Goal: Transaction & Acquisition: Purchase product/service

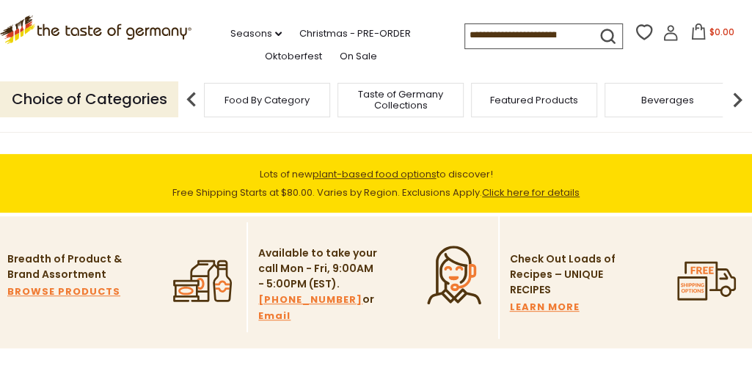
scroll to position [257, 0]
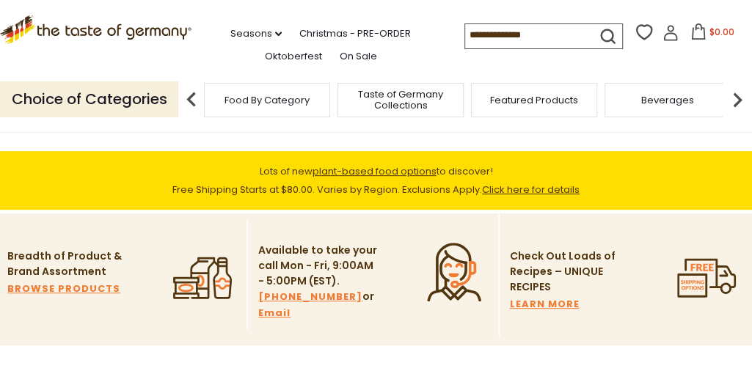
click at [518, 32] on input at bounding box center [527, 34] width 124 height 21
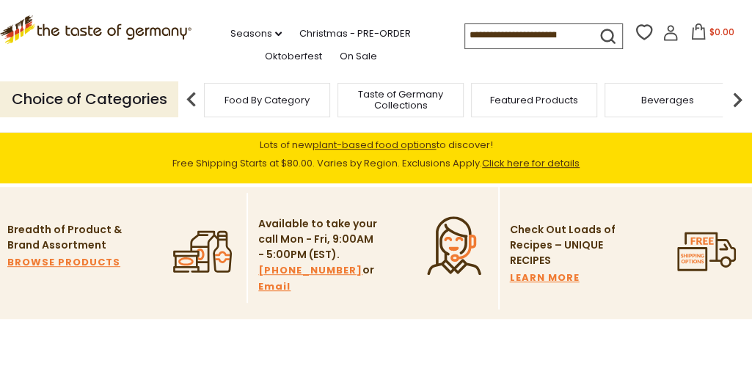
scroll to position [296, 0]
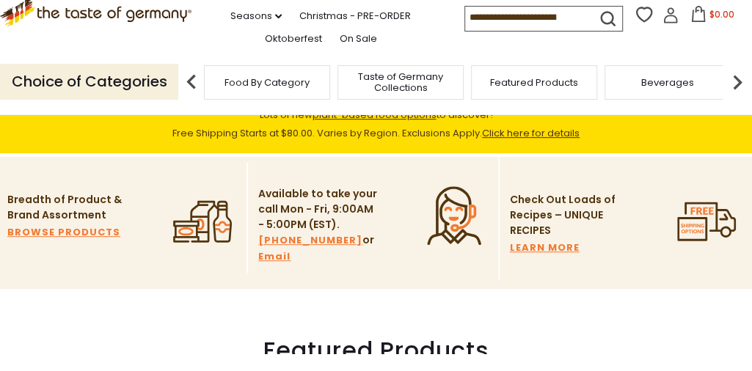
click at [465, 32] on input at bounding box center [527, 34] width 124 height 21
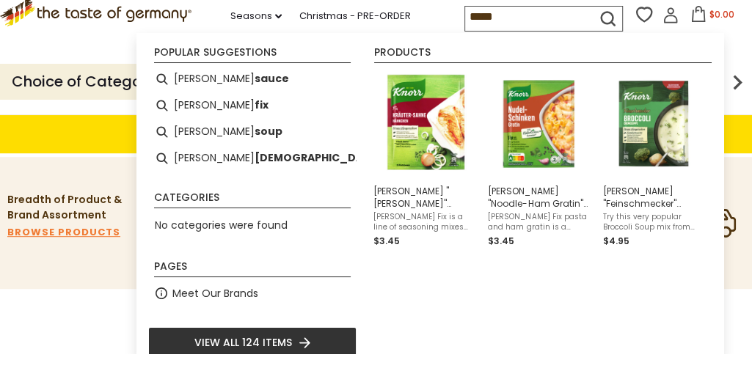
type input "*****"
click at [598, 31] on icon "submit" at bounding box center [608, 36] width 20 height 20
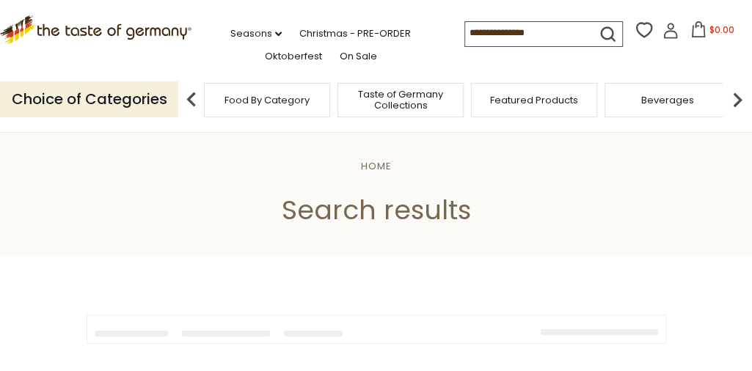
type input "*****"
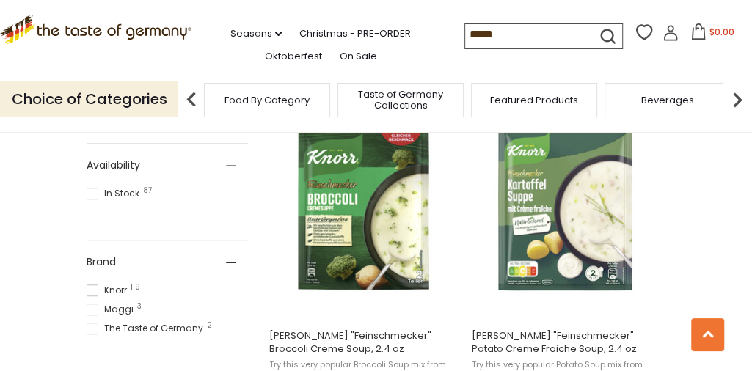
scroll to position [626, 0]
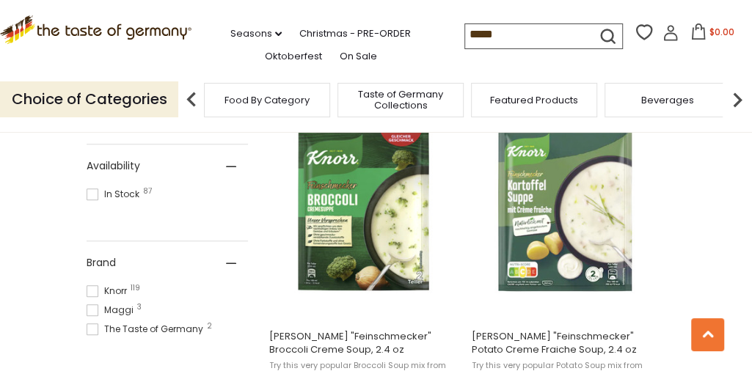
click at [578, 215] on img at bounding box center [566, 209] width 194 height 194
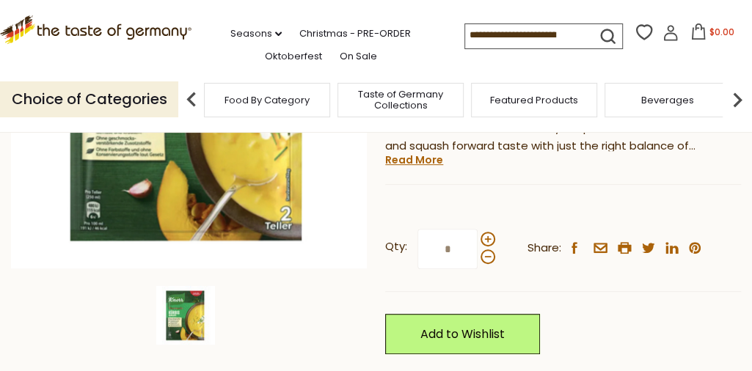
click at [486, 235] on span at bounding box center [488, 239] width 15 height 15
click at [478, 235] on input "*" at bounding box center [448, 249] width 60 height 40
click at [490, 241] on span at bounding box center [488, 239] width 15 height 15
click at [478, 241] on input "*" at bounding box center [448, 249] width 60 height 40
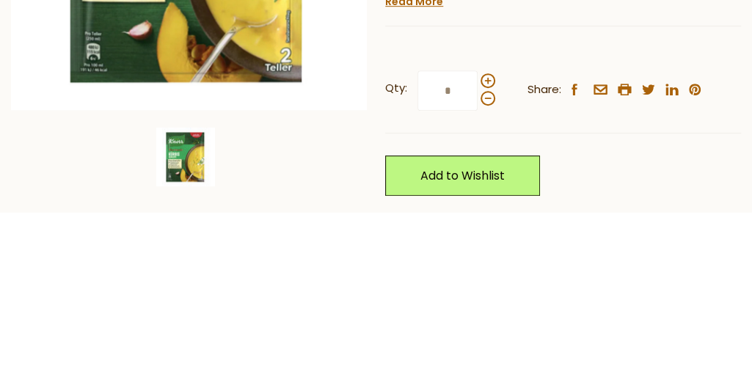
click at [493, 261] on span at bounding box center [488, 257] width 15 height 15
click at [478, 261] on input "*" at bounding box center [448, 250] width 60 height 40
click at [485, 240] on span at bounding box center [488, 240] width 15 height 15
click at [478, 240] on input "*" at bounding box center [448, 250] width 60 height 40
click at [730, 206] on div "Knorr Knorr "Feinschmecker" Butternut Squash Soup, 2 oz $4.95 ( 0 Reviews ) Dis…" at bounding box center [563, 221] width 356 height 616
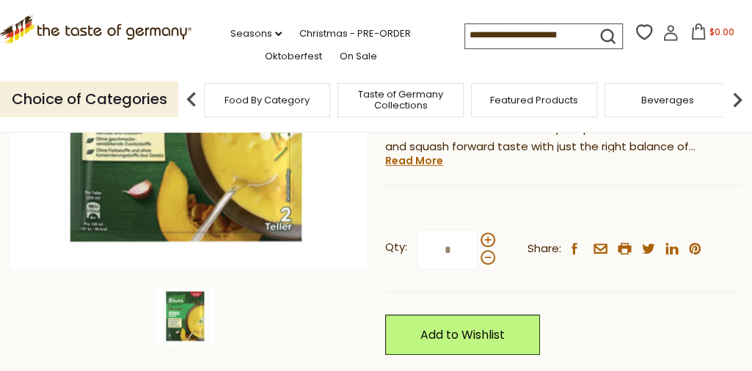
click at [490, 261] on span at bounding box center [488, 257] width 15 height 15
click at [478, 261] on input "*" at bounding box center [448, 250] width 60 height 40
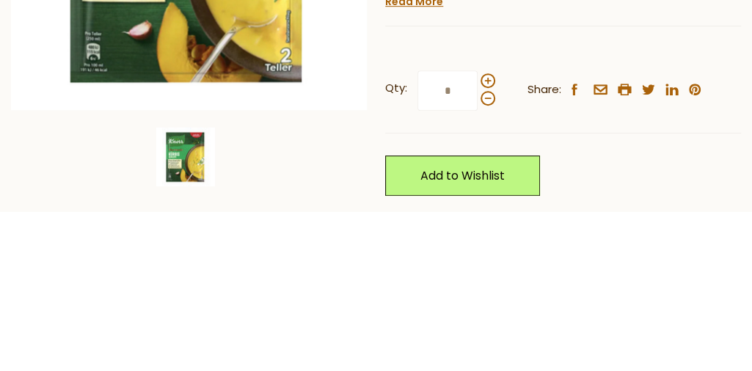
click at [490, 263] on span at bounding box center [488, 257] width 15 height 15
click at [478, 263] on input "*" at bounding box center [448, 250] width 60 height 40
click at [492, 244] on span at bounding box center [488, 240] width 15 height 15
click at [478, 244] on input "*" at bounding box center [448, 250] width 60 height 40
click at [492, 261] on span at bounding box center [488, 257] width 15 height 15
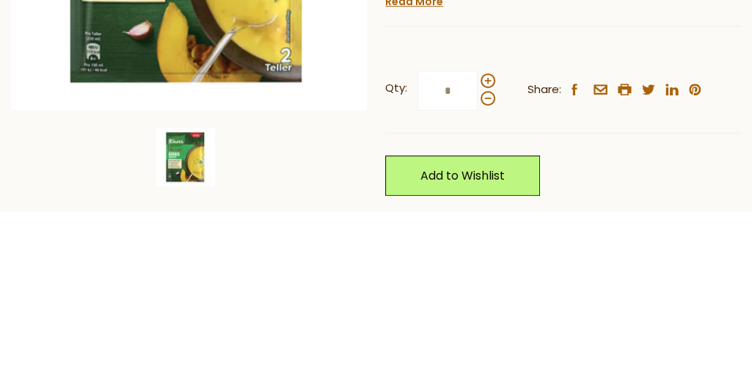
click at [478, 261] on input "*" at bounding box center [448, 250] width 60 height 40
click at [489, 255] on span at bounding box center [488, 257] width 15 height 15
click at [478, 255] on input "*" at bounding box center [448, 250] width 60 height 40
type input "*"
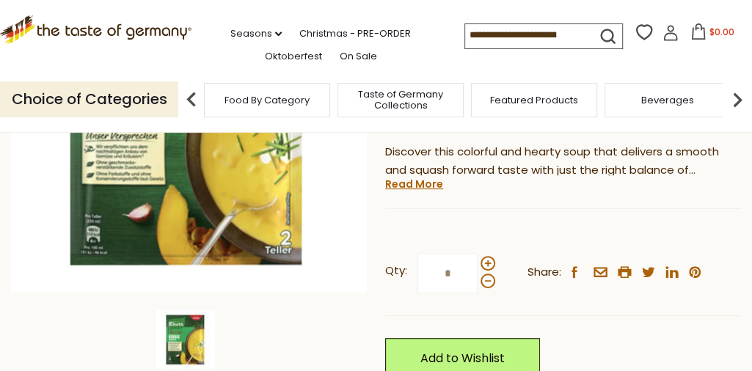
click at [460, 275] on input "*" at bounding box center [448, 273] width 60 height 40
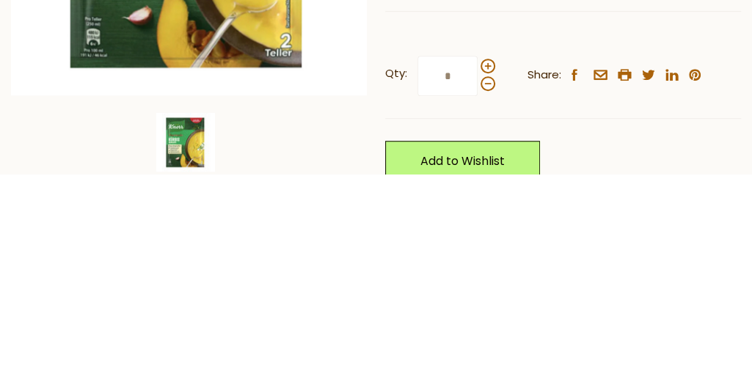
scroll to position [269, 0]
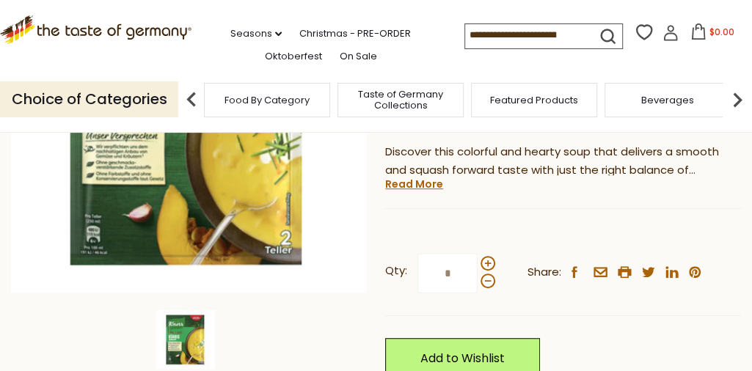
type input "*"
click at [491, 356] on link "Add to Wishlist" at bounding box center [462, 358] width 155 height 40
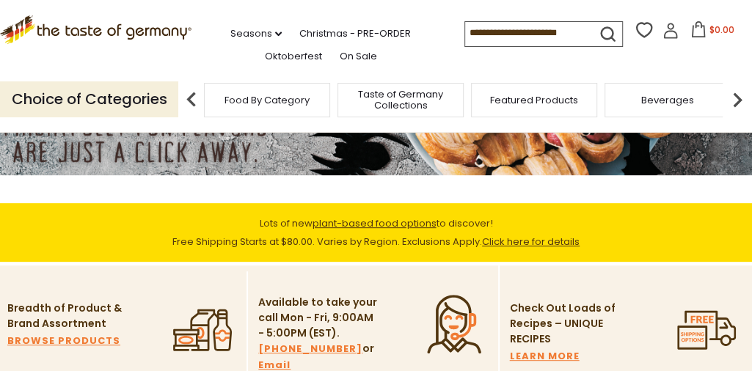
scroll to position [135, 0]
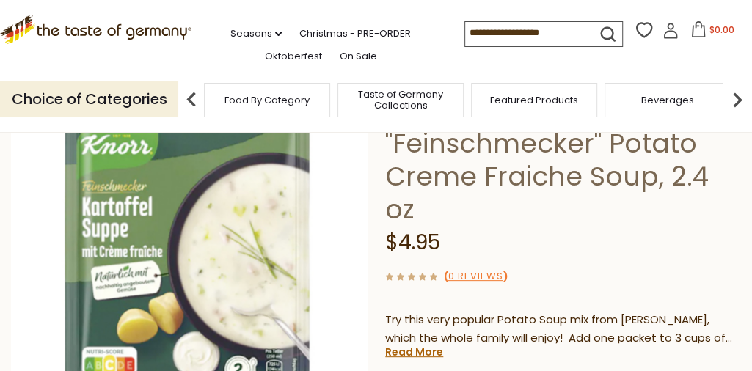
scroll to position [136, 0]
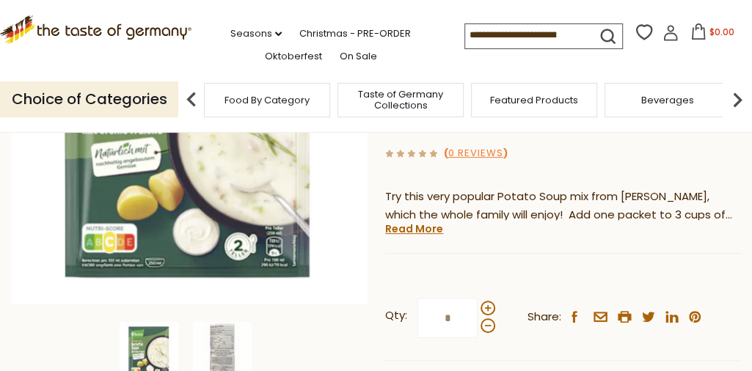
click at [489, 301] on span at bounding box center [488, 308] width 15 height 15
click at [478, 298] on input "*" at bounding box center [448, 318] width 60 height 40
type input "*"
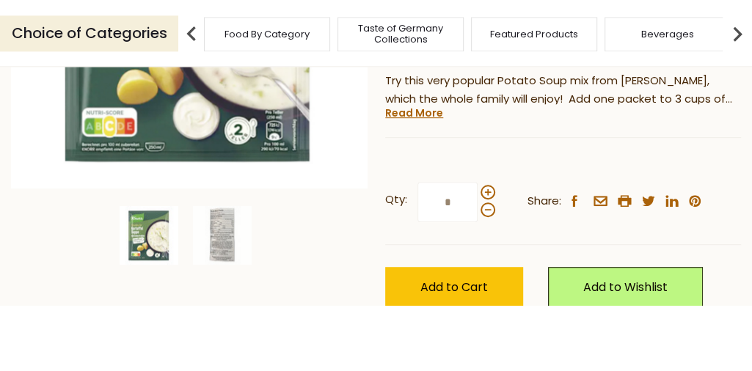
scroll to position [307, 0]
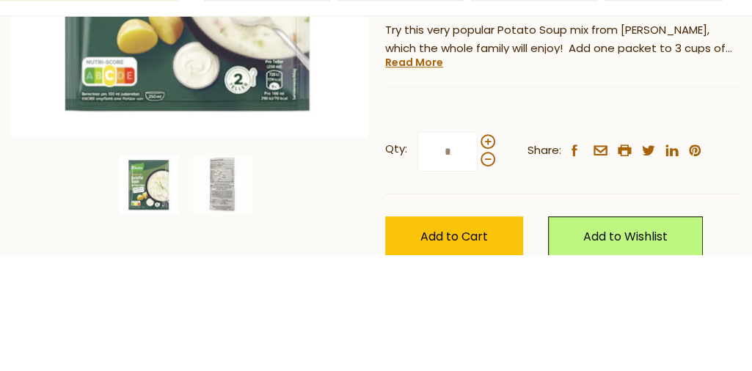
click at [459, 248] on input "*" at bounding box center [448, 268] width 60 height 40
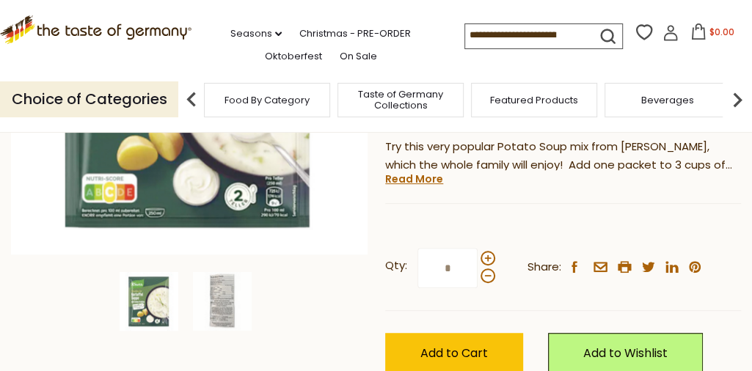
type input "*"
click at [452, 345] on span "Add to Cart" at bounding box center [454, 353] width 68 height 17
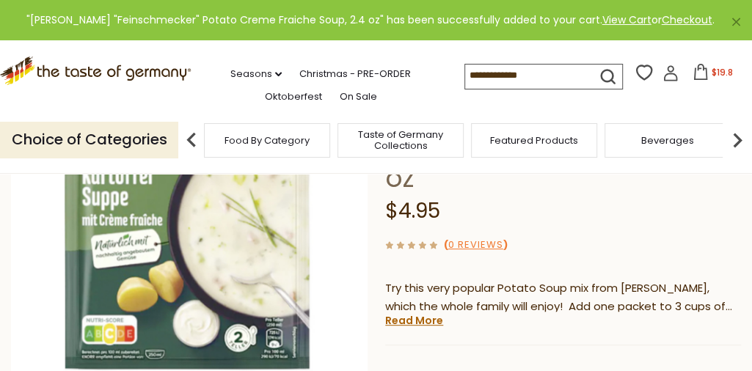
scroll to position [164, 0]
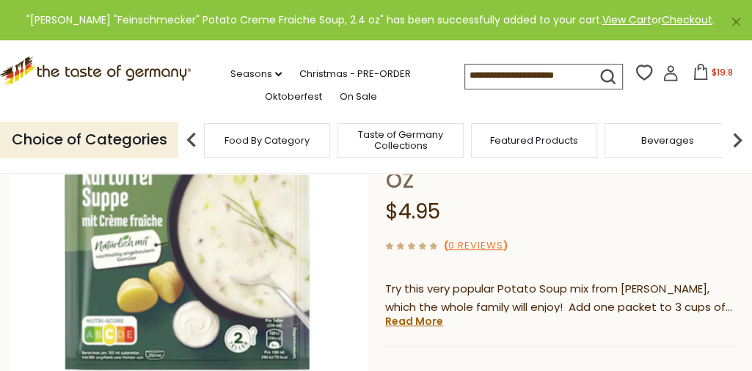
click at [693, 74] on icon at bounding box center [701, 72] width 16 height 16
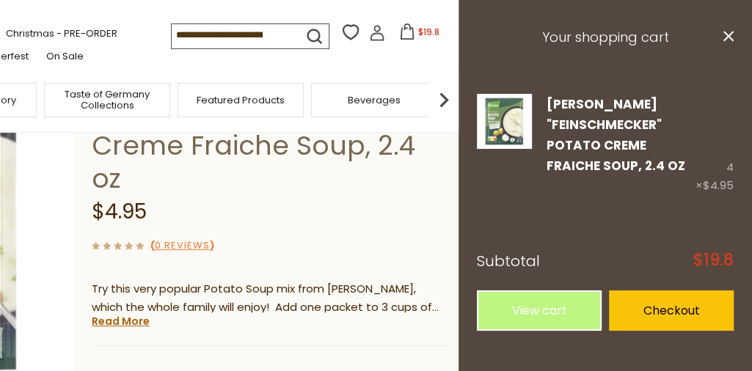
click at [547, 320] on link "View cart" at bounding box center [539, 311] width 125 height 40
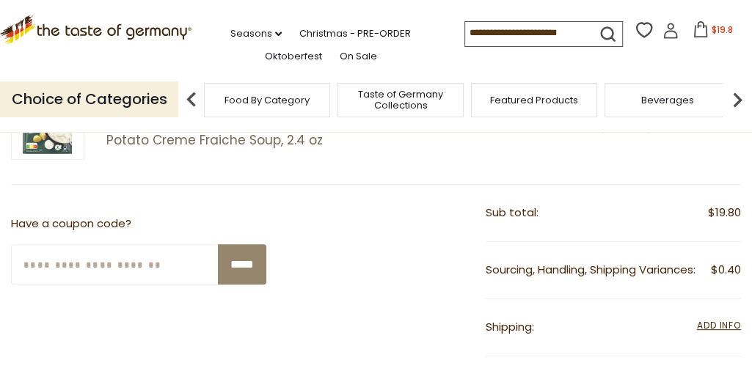
scroll to position [248, 0]
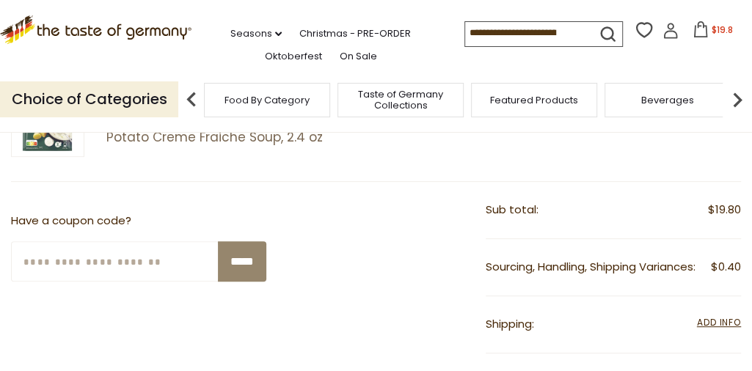
paste input "*******"
type input "*******"
click at [238, 255] on input "*****" at bounding box center [242, 261] width 48 height 40
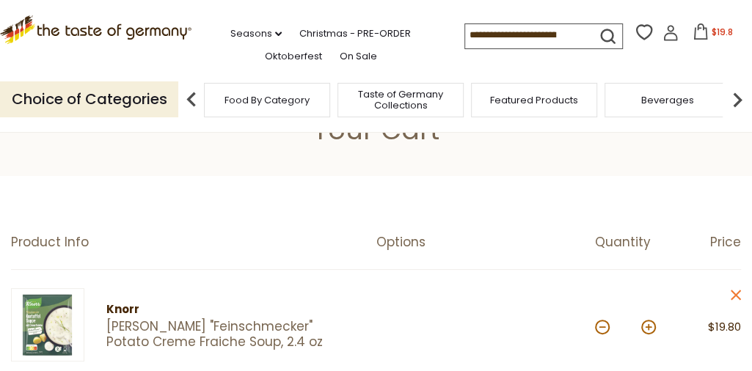
scroll to position [0, 0]
